Goal: Information Seeking & Learning: Check status

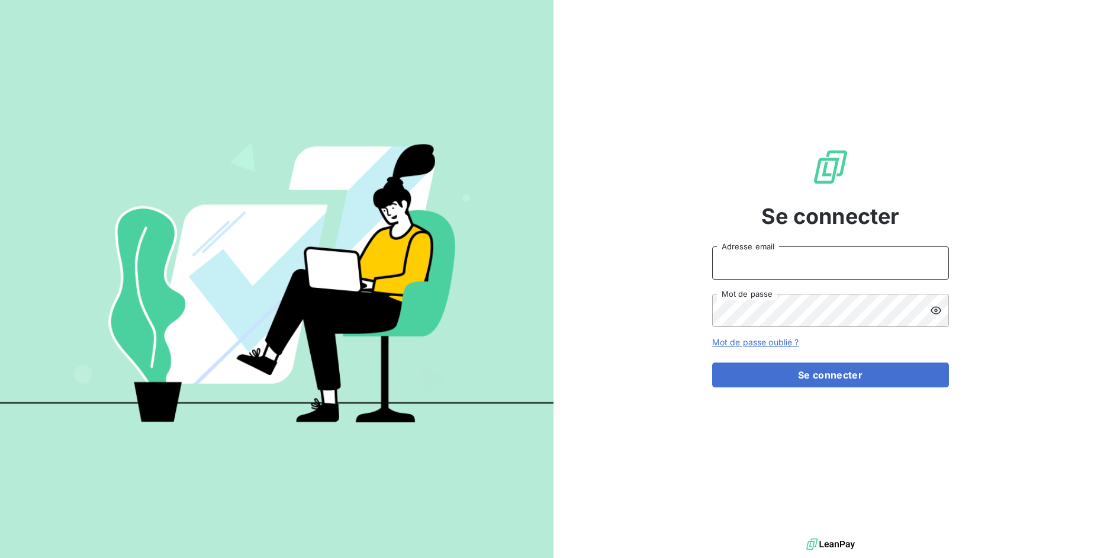
click at [777, 272] on input "Adresse email" at bounding box center [830, 262] width 237 height 33
drag, startPoint x: 755, startPoint y: 266, endPoint x: 808, endPoint y: 267, distance: 52.7
click at [808, 267] on input "admin@3dcelo" at bounding box center [830, 262] width 237 height 33
type input "admin@odiceentreprise"
click at [712, 362] on button "Se connecter" at bounding box center [830, 374] width 237 height 25
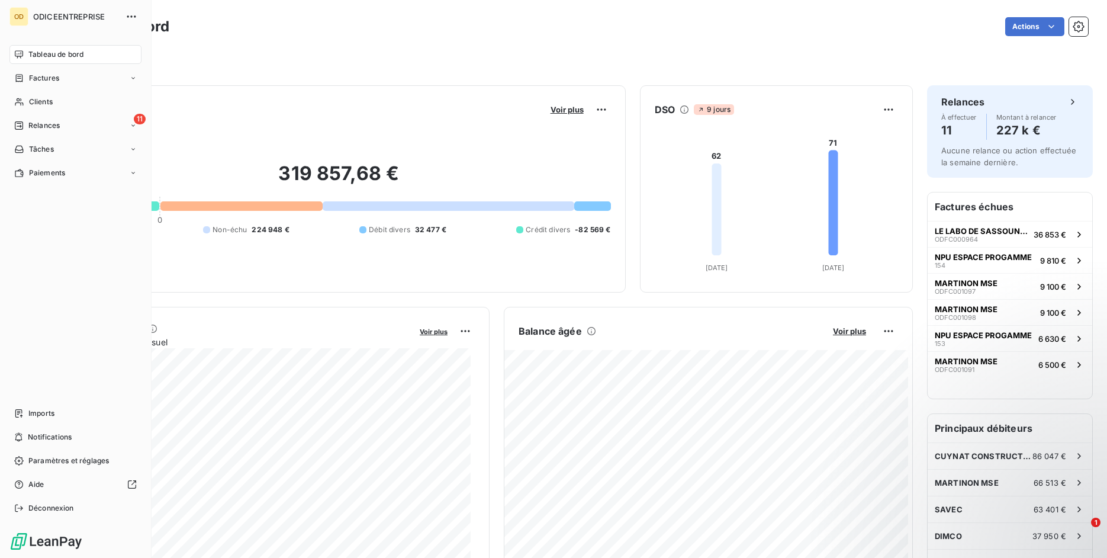
click at [33, 104] on span "Clients" at bounding box center [41, 102] width 24 height 11
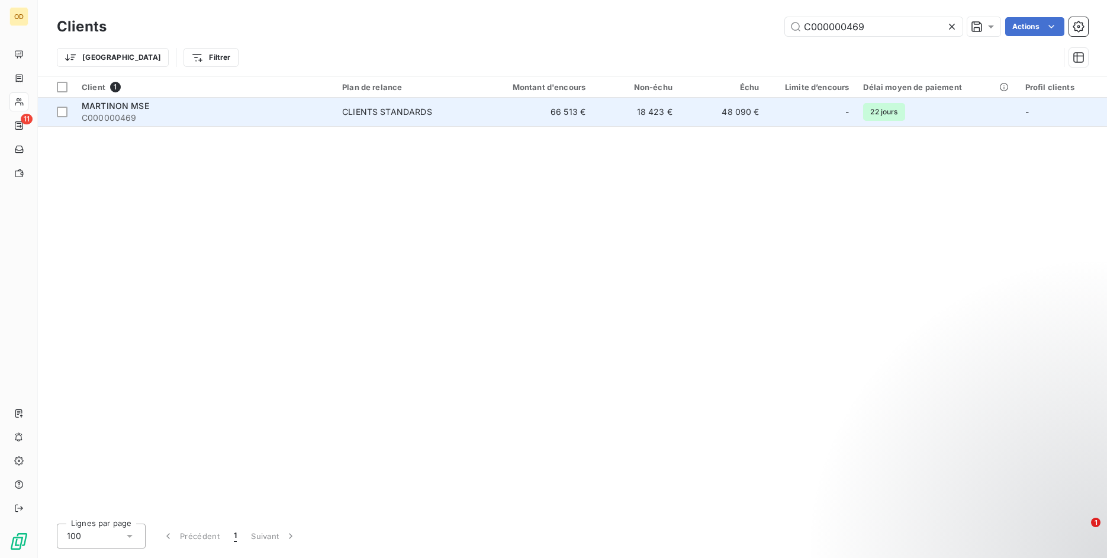
type input "C000000469"
click at [160, 110] on div "MARTINON MSE" at bounding box center [205, 106] width 246 height 12
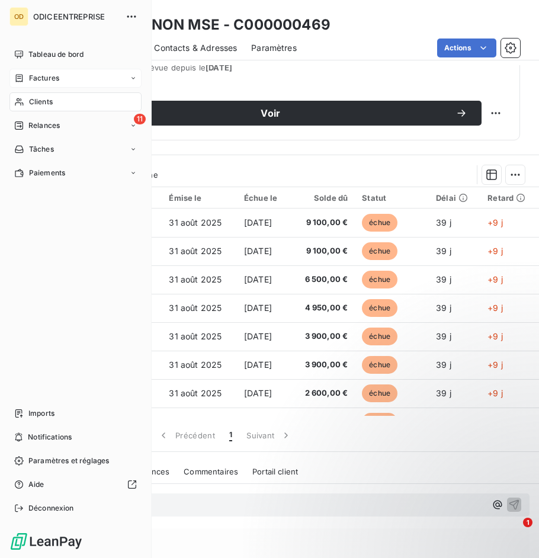
click at [21, 79] on icon at bounding box center [19, 77] width 10 height 9
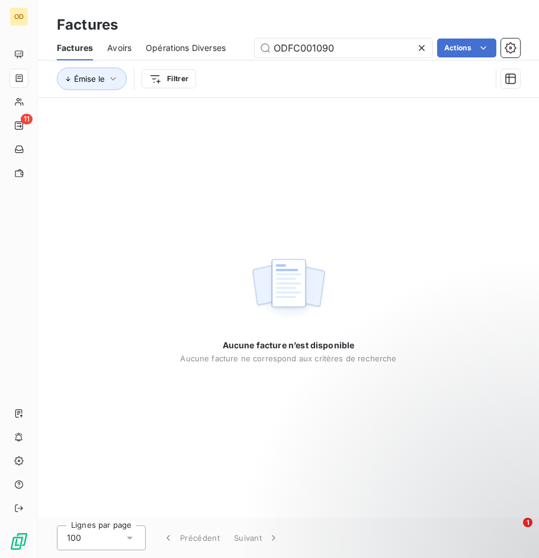
type input "ODFC001090"
click at [424, 49] on icon at bounding box center [422, 48] width 12 height 12
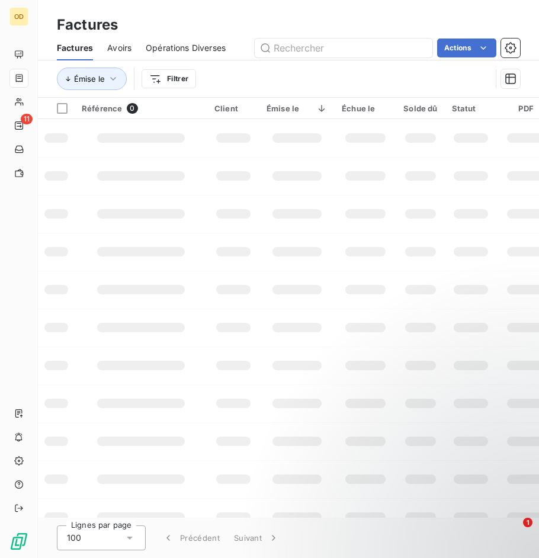
click at [207, 50] on span "Opérations Diverses" at bounding box center [186, 48] width 80 height 12
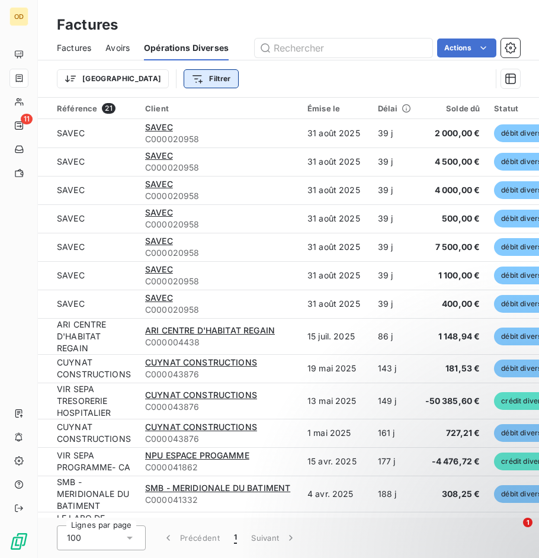
click at [155, 81] on html "OD 11 Factures Factures Avoirs Opérations Diverses Actions Trier Filtrer Référe…" at bounding box center [269, 279] width 539 height 558
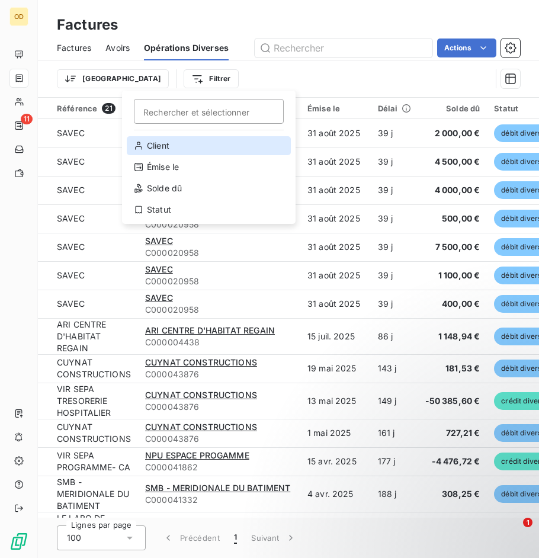
click at [165, 147] on div "Client" at bounding box center [209, 145] width 164 height 19
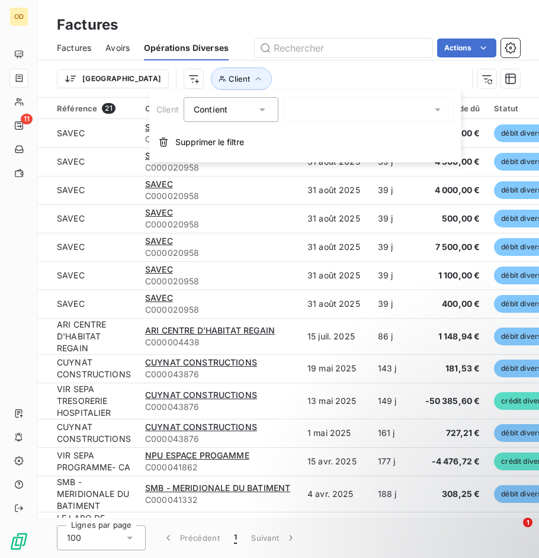
click at [346, 115] on div at bounding box center [368, 109] width 171 height 25
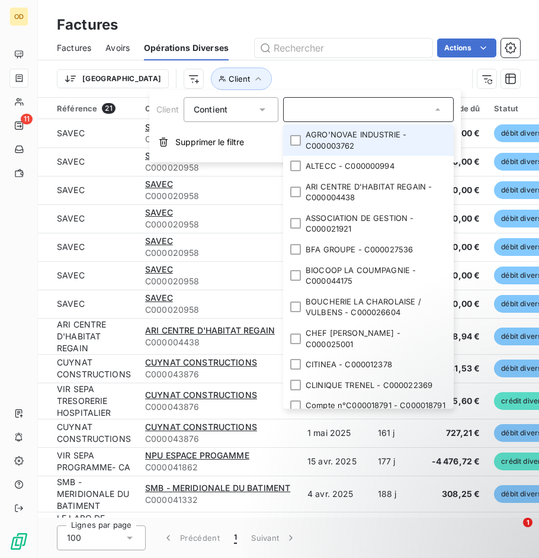
paste input "C000000469"
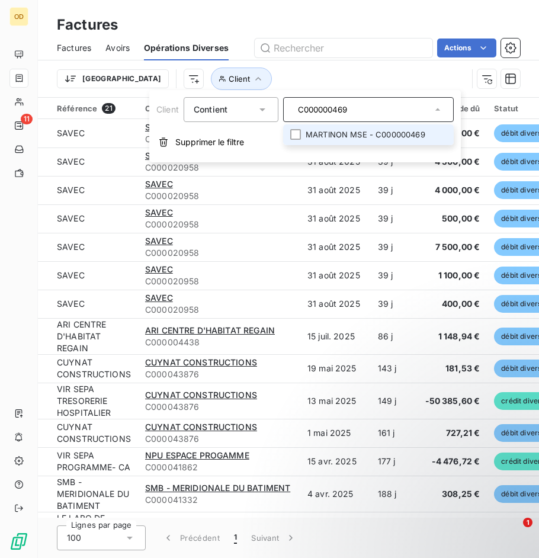
type input "C000000469"
click at [284, 138] on li "MARTINON MSE - C000000469" at bounding box center [368, 134] width 171 height 21
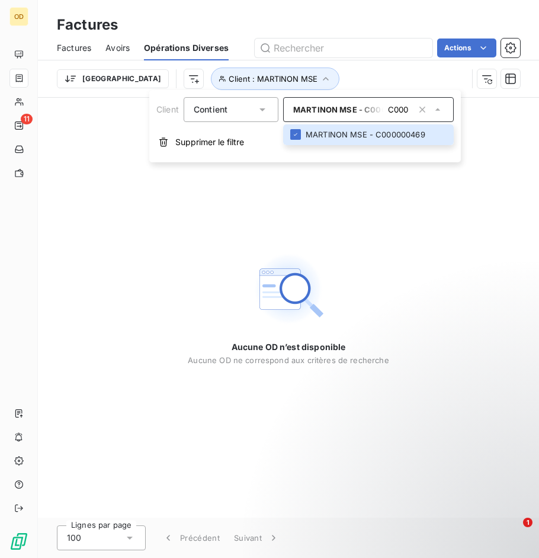
click at [301, 77] on div "Trier Client : MARTINON MSE" at bounding box center [262, 79] width 410 height 23
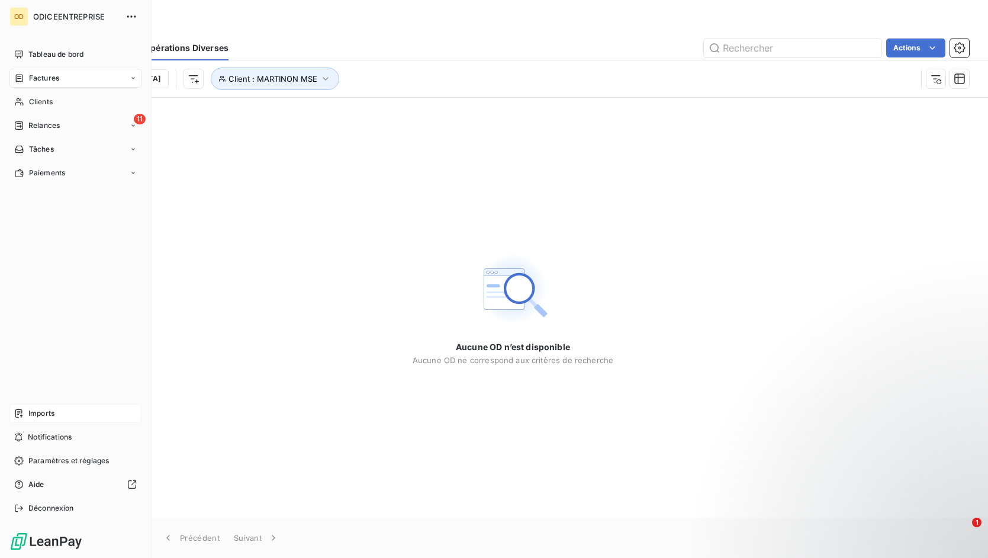
click at [27, 416] on div "Imports" at bounding box center [75, 413] width 132 height 19
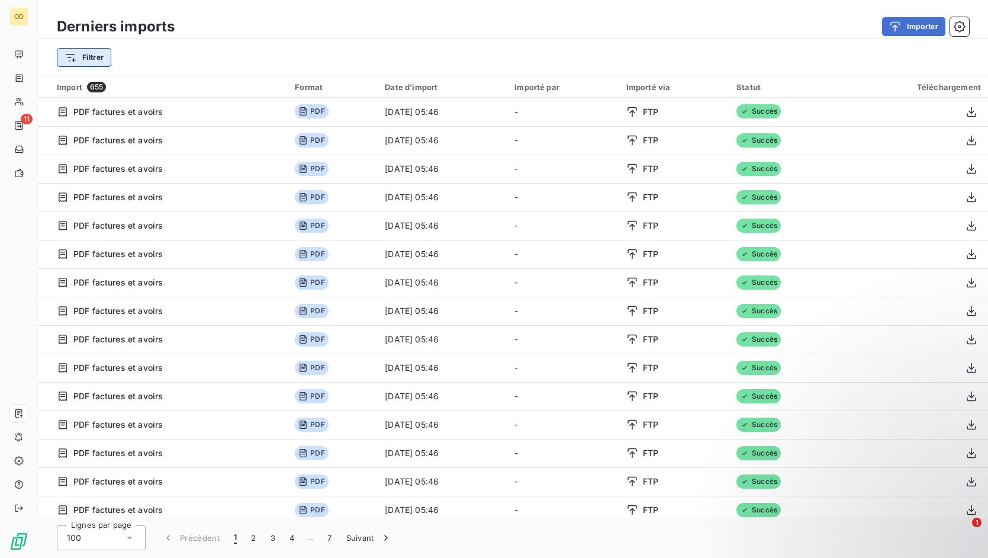
click at [80, 64] on html "OD 11 Derniers imports Importer Filtrer Import 655 Format Date d’import Importé…" at bounding box center [494, 279] width 988 height 558
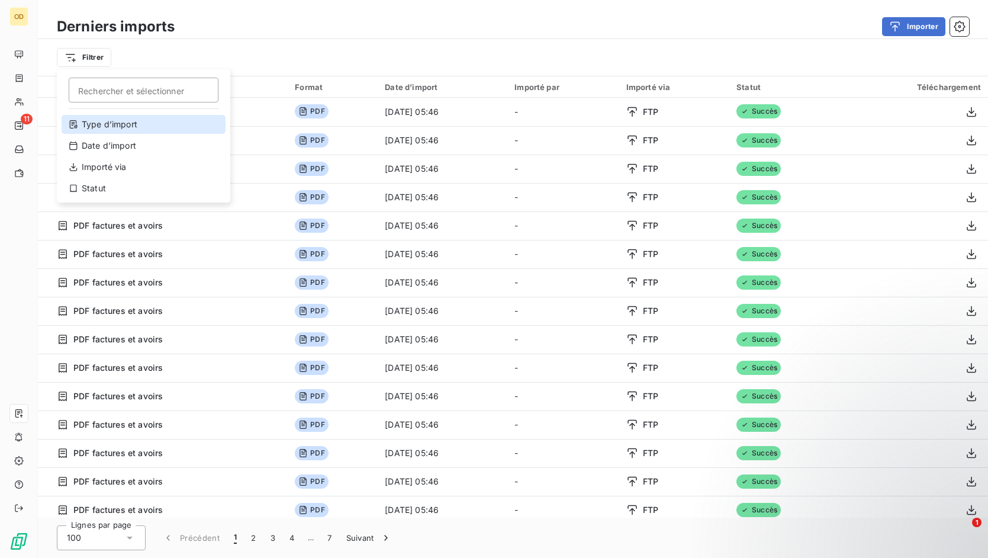
click at [115, 129] on div "Type d’import" at bounding box center [144, 124] width 164 height 19
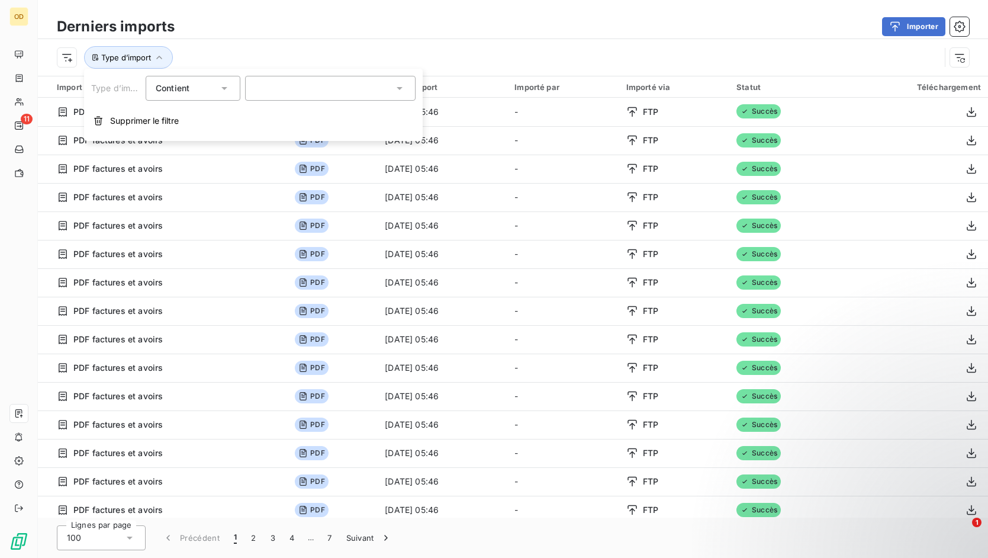
click at [284, 86] on div at bounding box center [330, 88] width 171 height 25
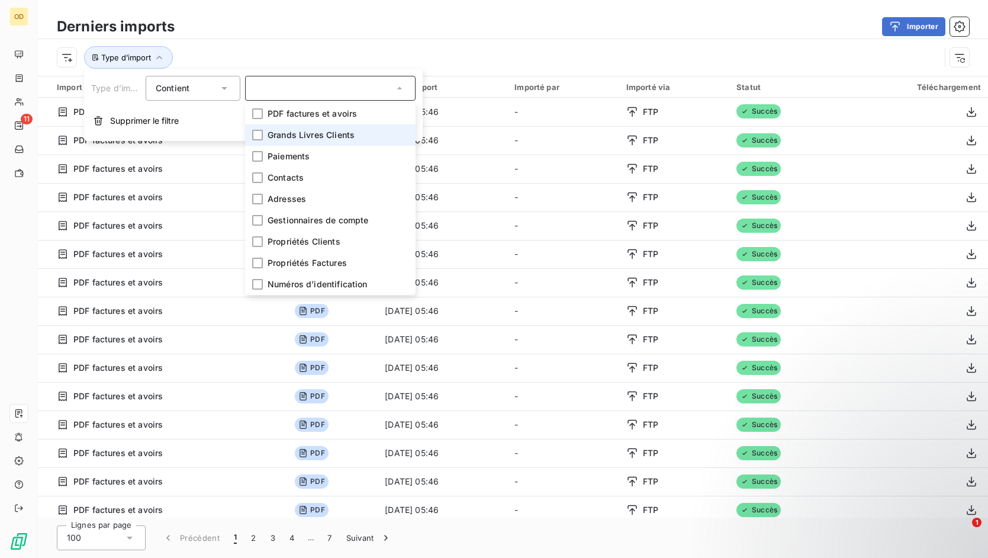
click at [297, 127] on li "Grands Livres Clients" at bounding box center [330, 134] width 171 height 21
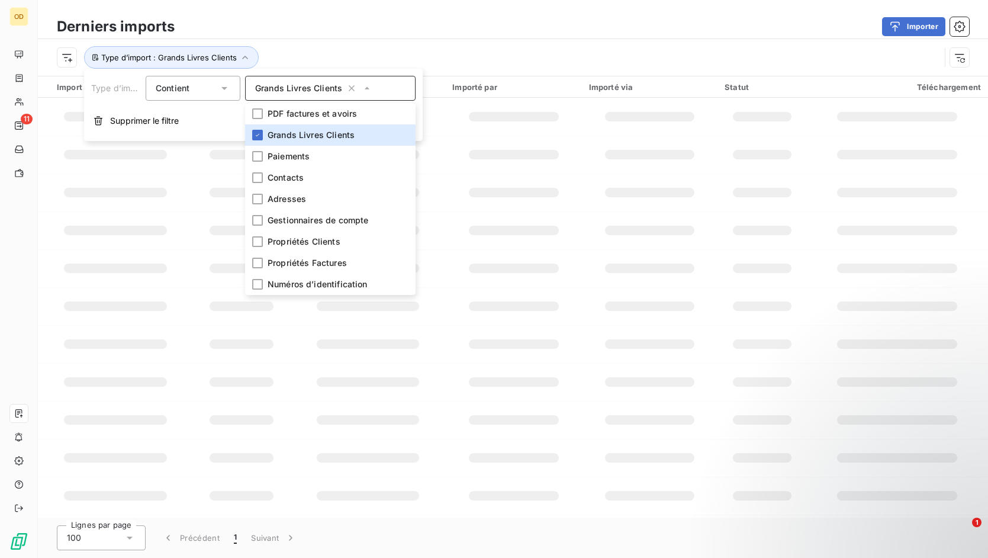
click at [363, 47] on div "Type d’import : Grands Livres Clients" at bounding box center [499, 57] width 884 height 23
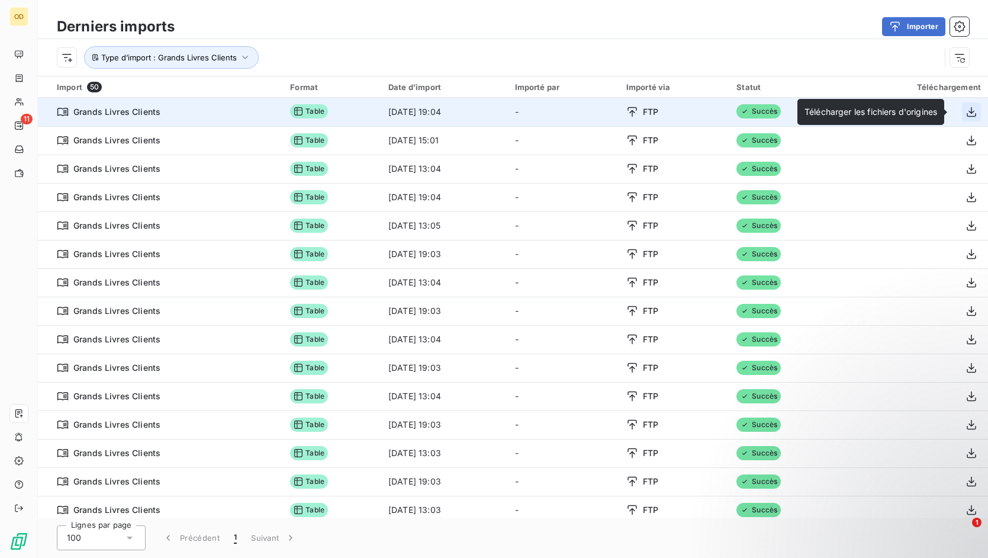
click at [967, 112] on icon "button" at bounding box center [971, 112] width 9 height 10
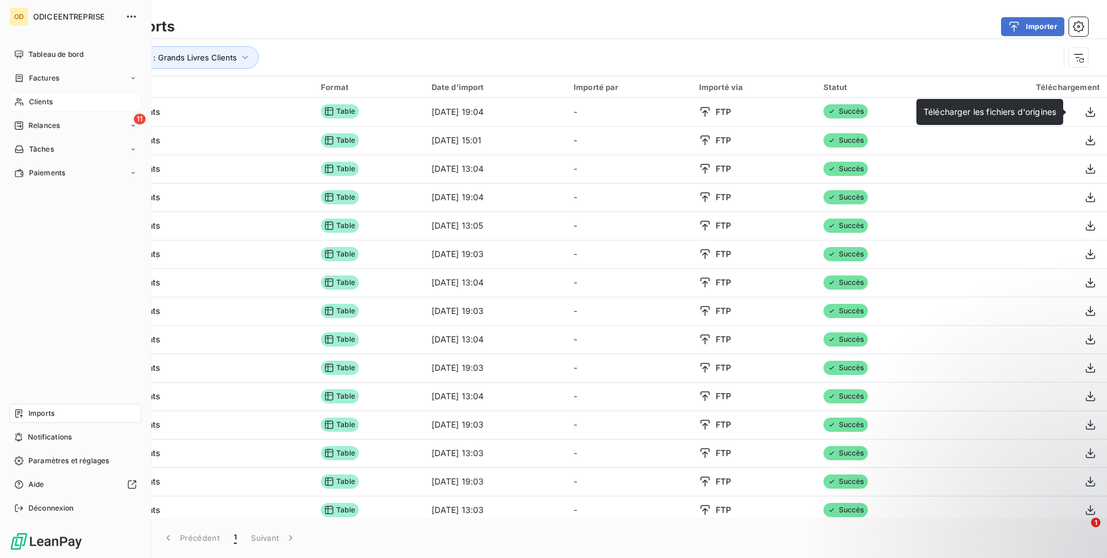
click at [51, 98] on span "Clients" at bounding box center [41, 102] width 24 height 11
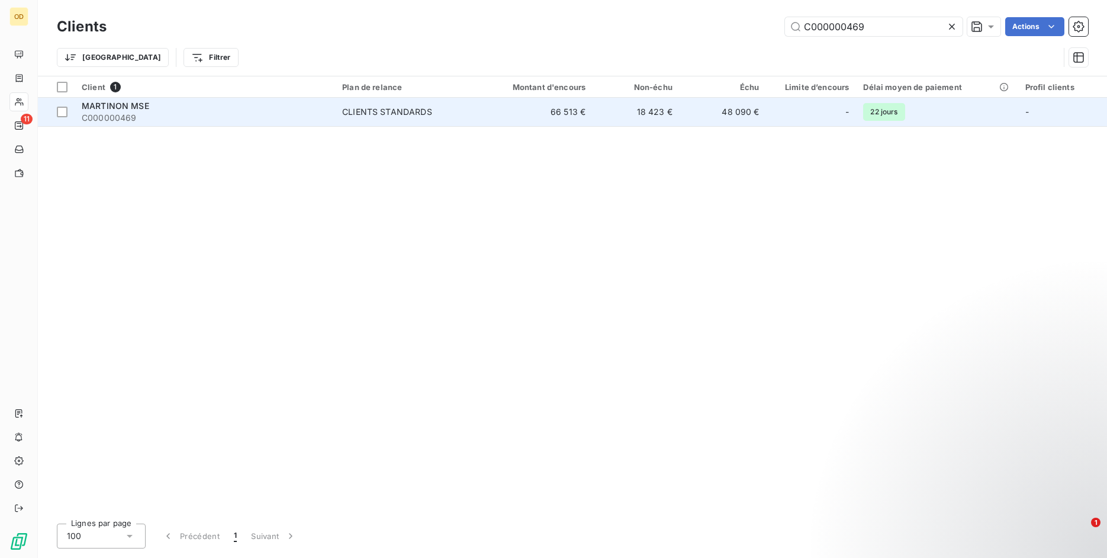
click at [253, 111] on div "MARTINON MSE" at bounding box center [205, 106] width 246 height 12
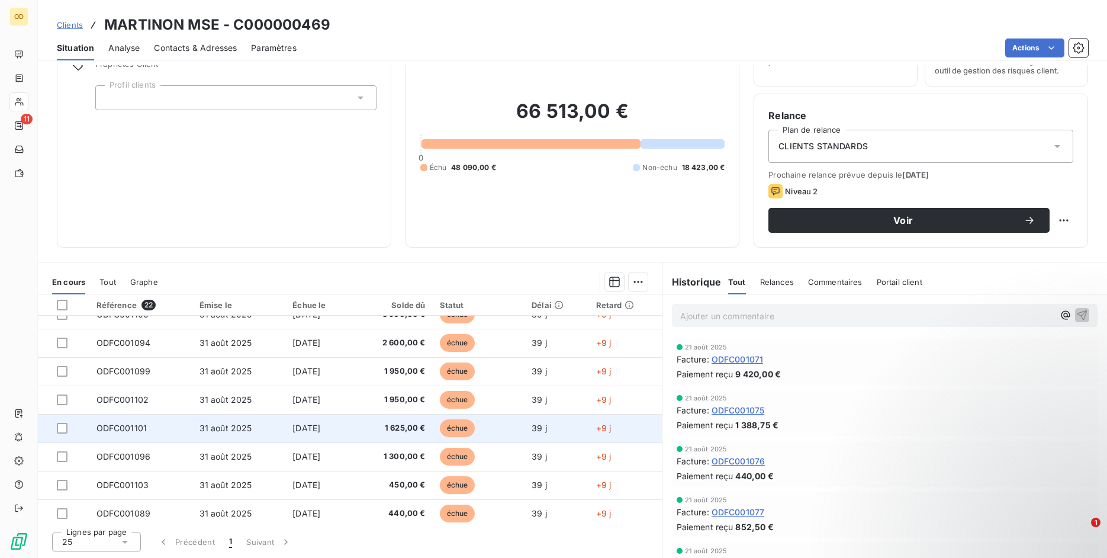
scroll to position [36, 0]
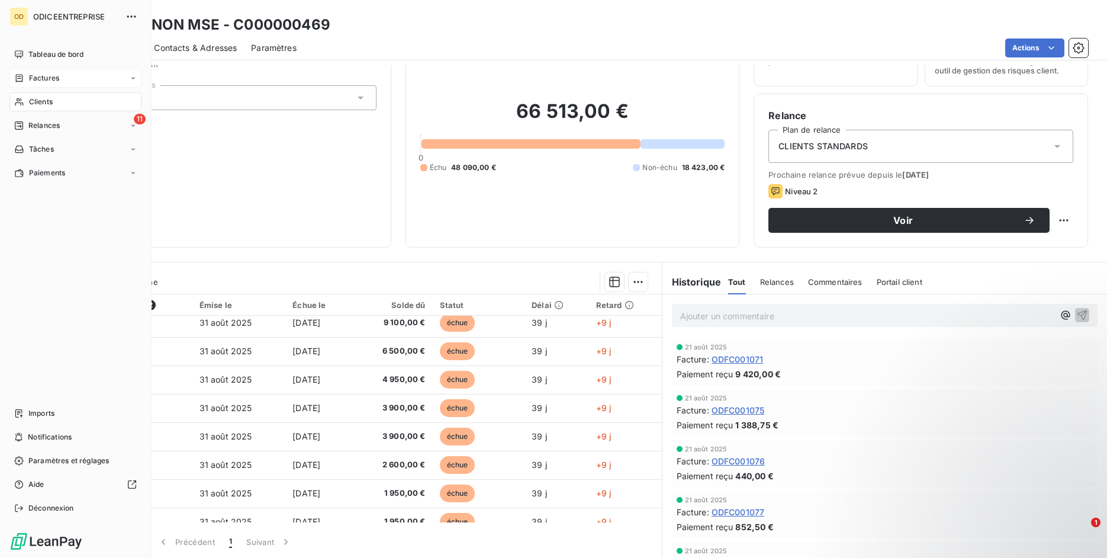
click at [21, 84] on div "Factures" at bounding box center [75, 78] width 132 height 19
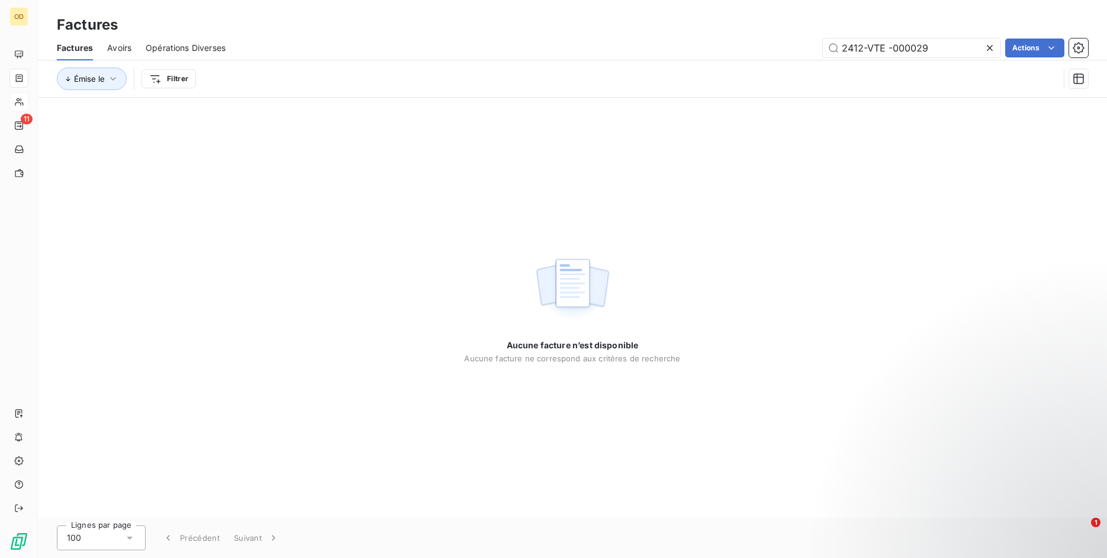
type input "2412-VTE -000029"
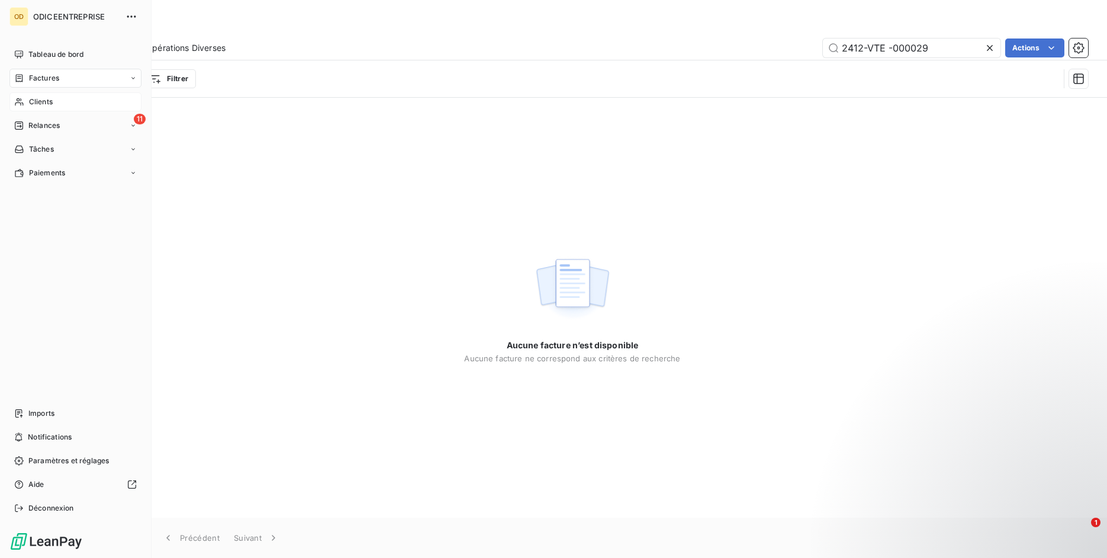
click at [14, 102] on icon at bounding box center [19, 101] width 10 height 9
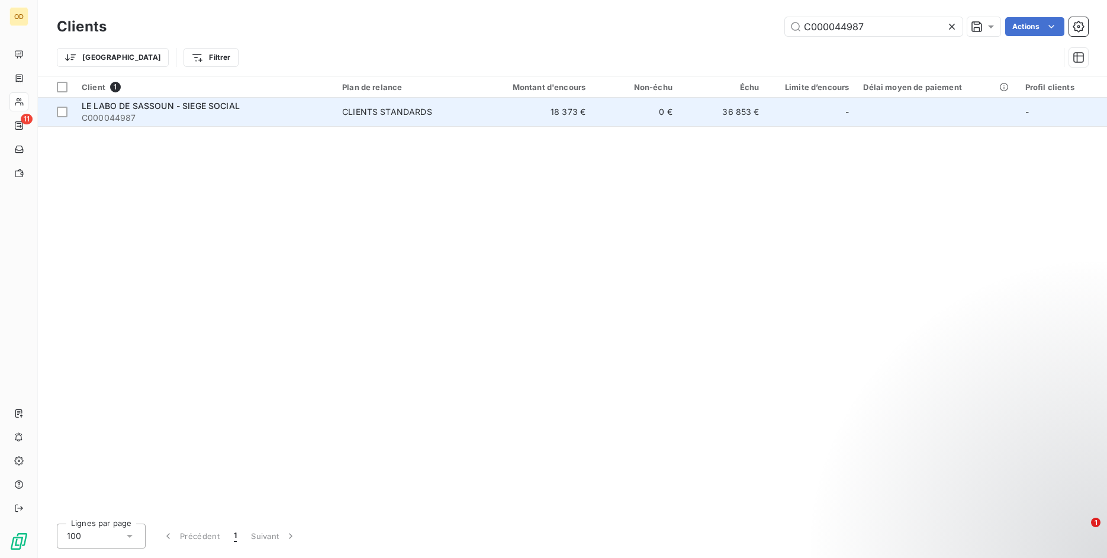
type input "C000044987"
click at [254, 113] on span "C000044987" at bounding box center [205, 118] width 246 height 12
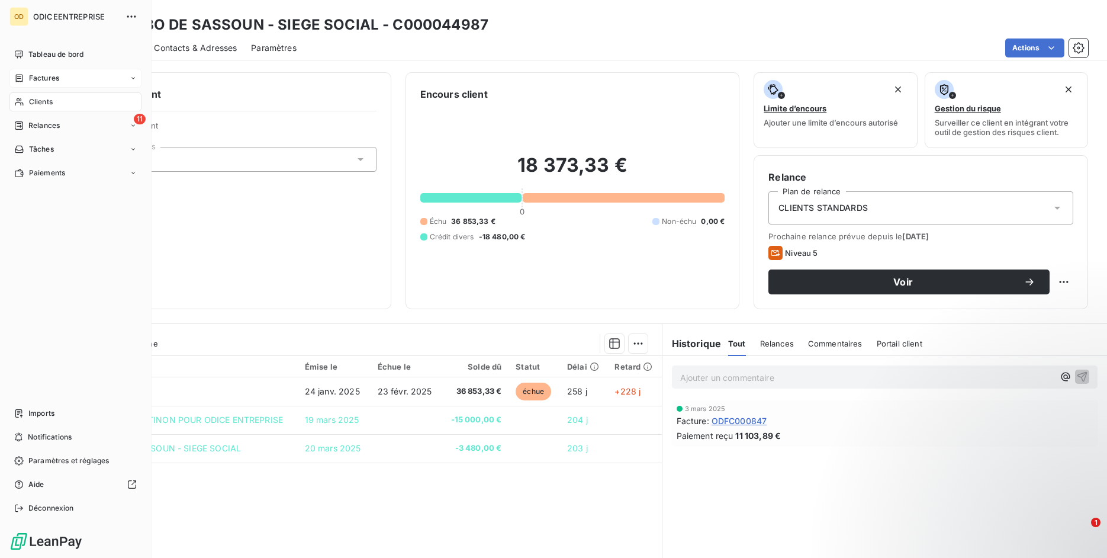
click at [21, 73] on div "Factures" at bounding box center [36, 78] width 45 height 11
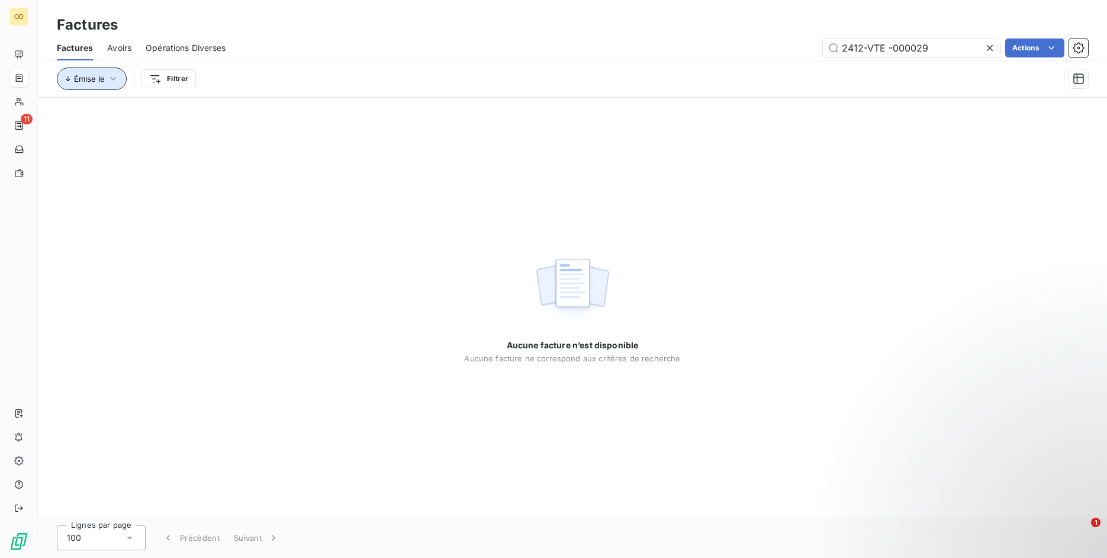
click at [121, 82] on button "Émise le" at bounding box center [92, 79] width 70 height 23
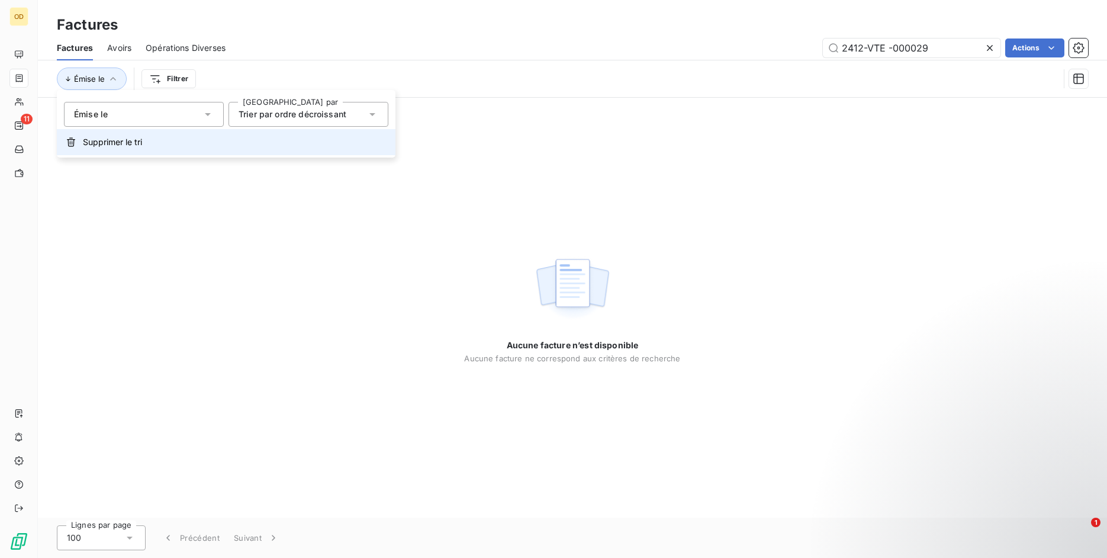
click at [105, 142] on span "Supprimer le tri" at bounding box center [112, 142] width 59 height 12
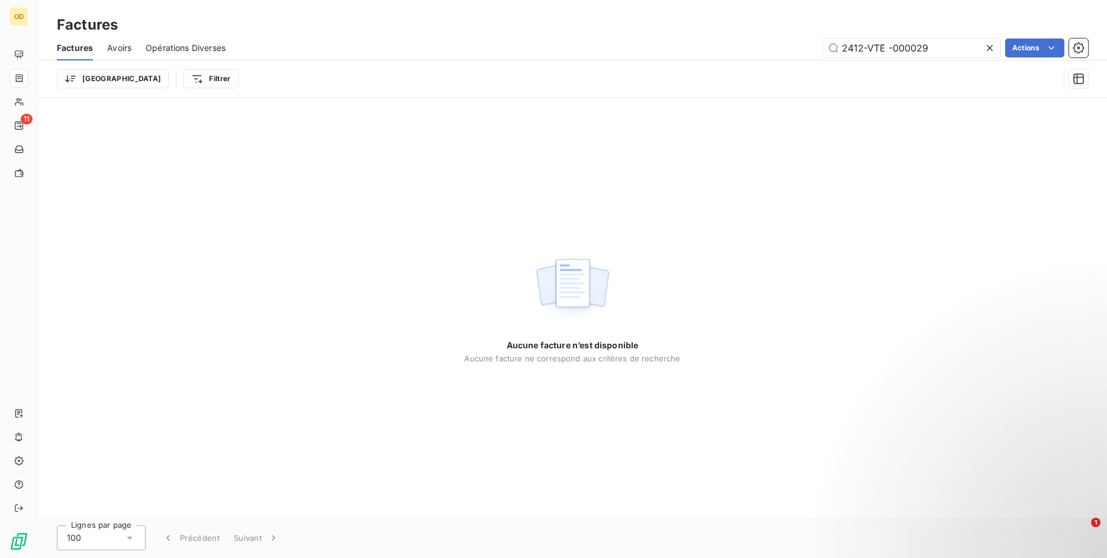
click at [987, 52] on icon at bounding box center [990, 48] width 12 height 12
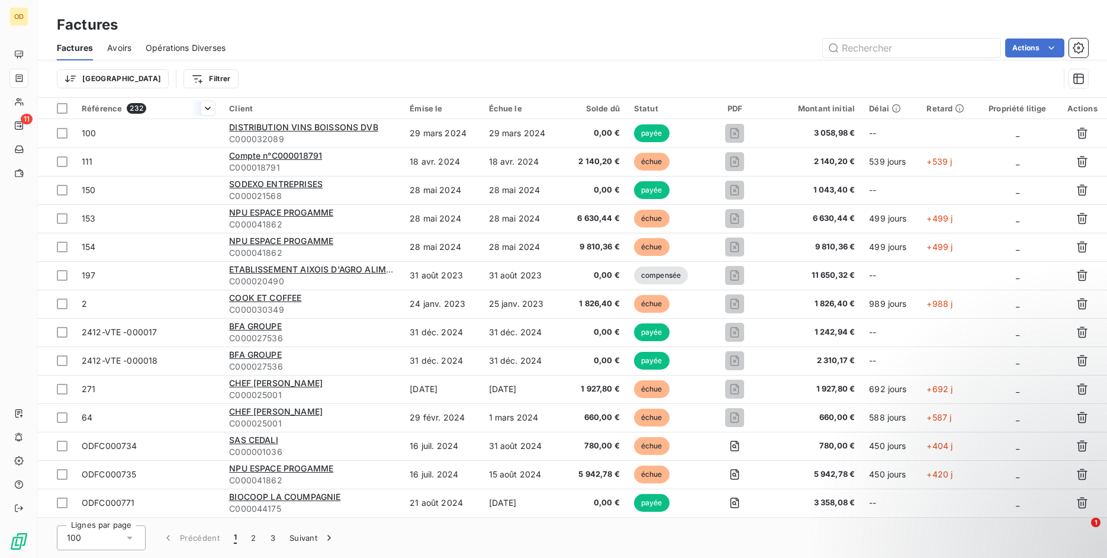
click at [184, 113] on div "Référence 232" at bounding box center [148, 108] width 133 height 11
click at [212, 110] on html "OD 11 Factures Factures Avoirs Opérations Diverses Actions Trier Filtrer Référe…" at bounding box center [553, 279] width 1107 height 558
click at [182, 133] on span "Trier par ordre croissant" at bounding box center [145, 133] width 95 height 12
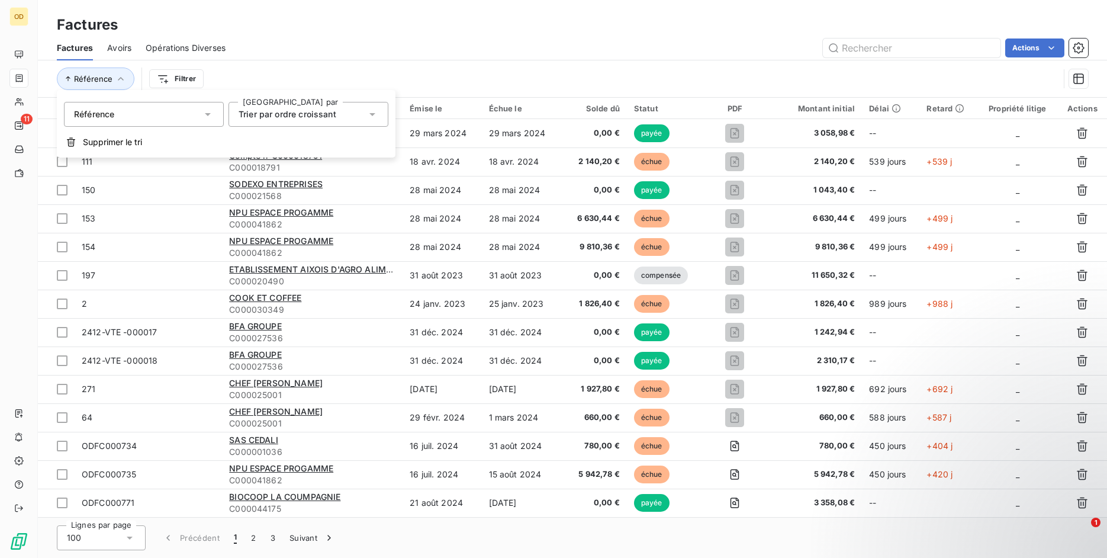
click at [313, 66] on div "Référence Filtrer" at bounding box center [573, 78] width 1032 height 37
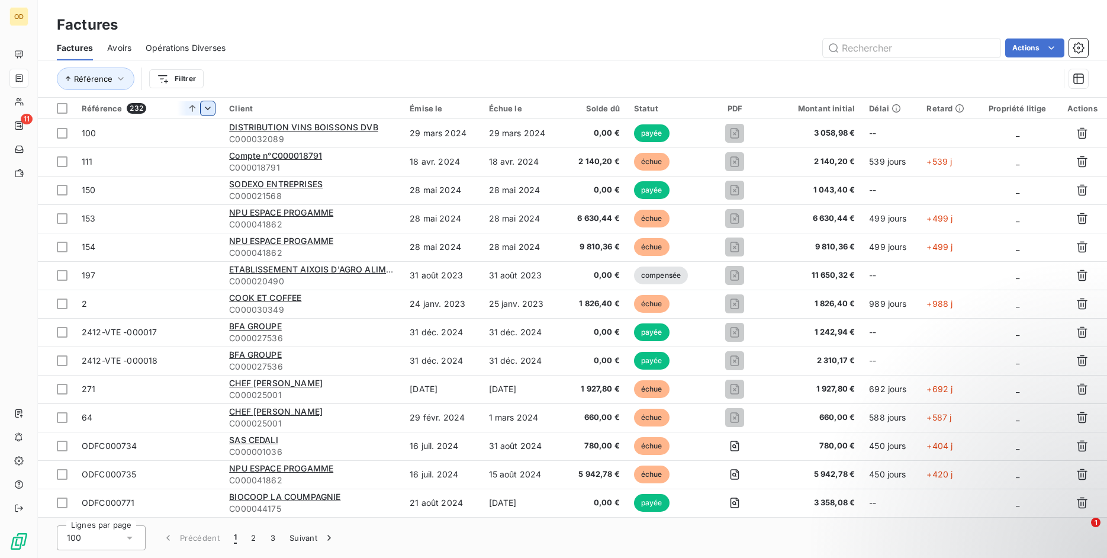
click at [108, 44] on span "Avoirs" at bounding box center [119, 48] width 24 height 12
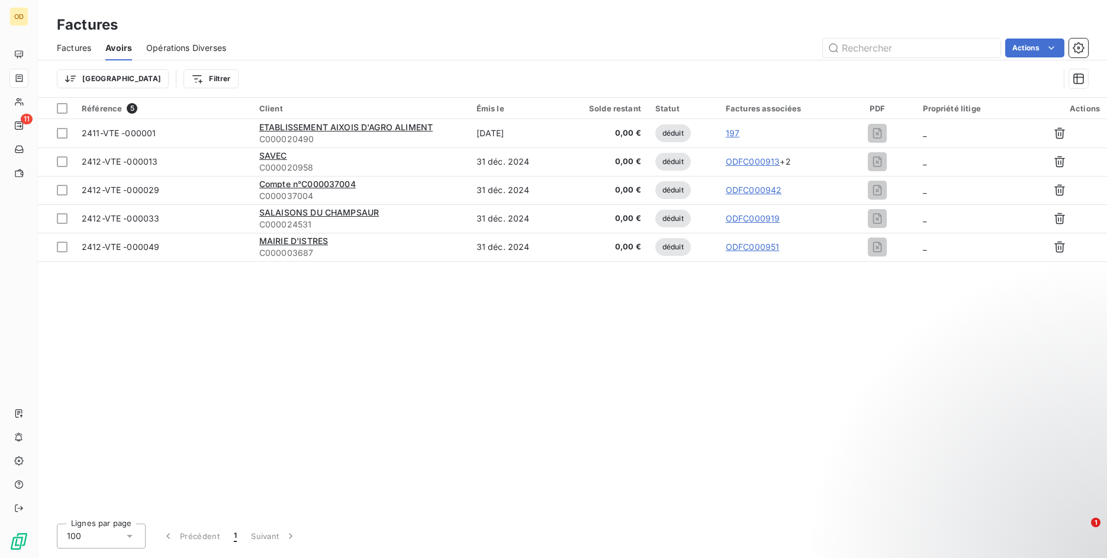
click at [70, 49] on span "Factures" at bounding box center [74, 48] width 34 height 12
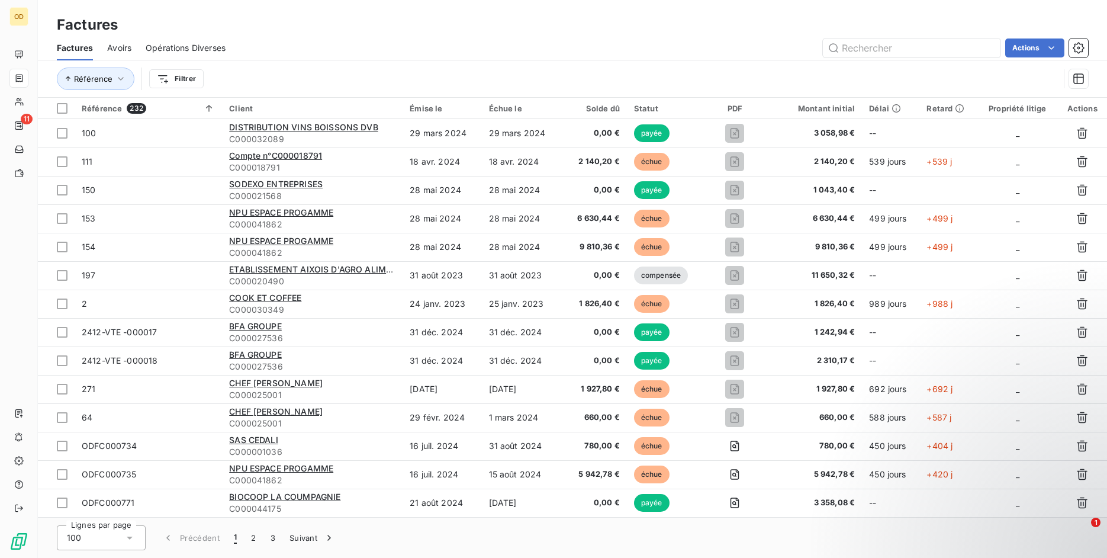
click at [133, 58] on div "Factures Avoirs Opérations Diverses Actions" at bounding box center [572, 48] width 1069 height 25
click at [126, 46] on span "Avoirs" at bounding box center [119, 48] width 24 height 12
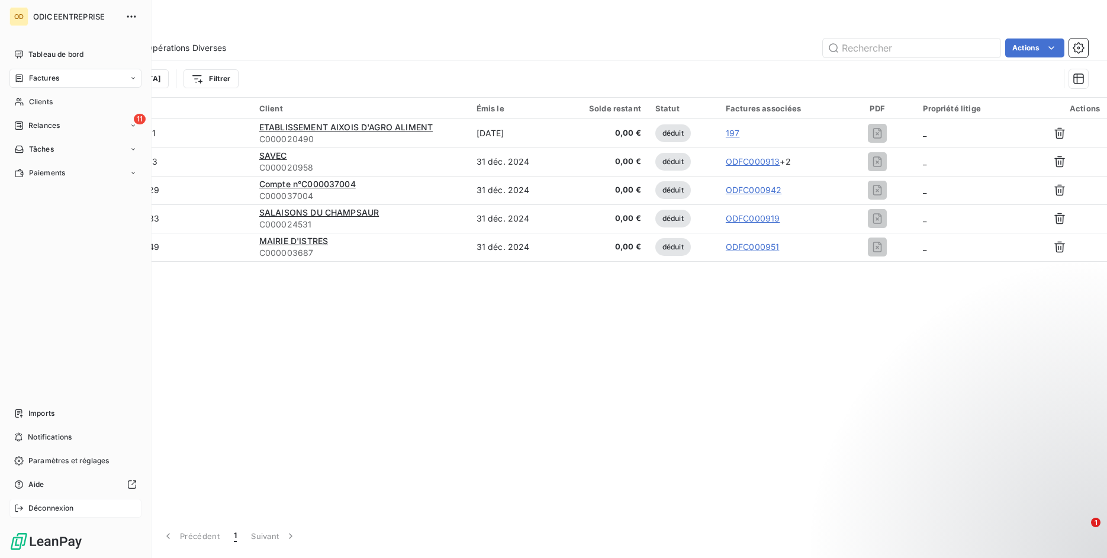
click at [30, 507] on span "Déconnexion" at bounding box center [51, 508] width 46 height 11
